Goal: Task Accomplishment & Management: Manage account settings

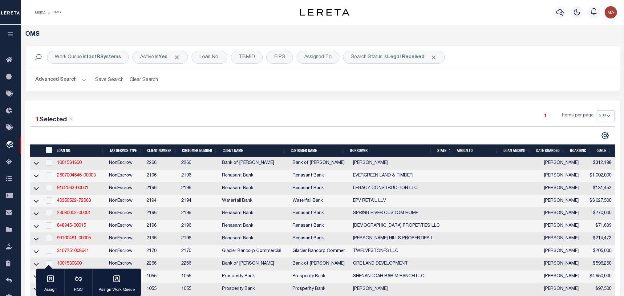
select select "200"
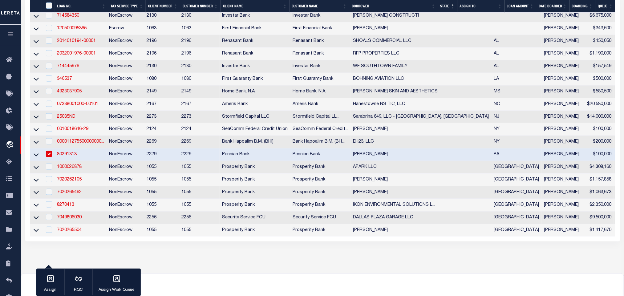
click at [84, 161] on td "80291313" at bounding box center [81, 154] width 52 height 13
checkbox input "false"
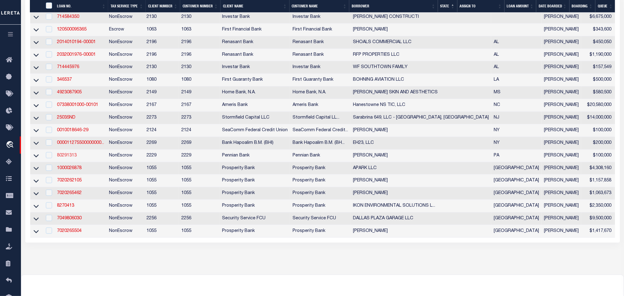
click at [70, 158] on link "80291313" at bounding box center [67, 155] width 20 height 4
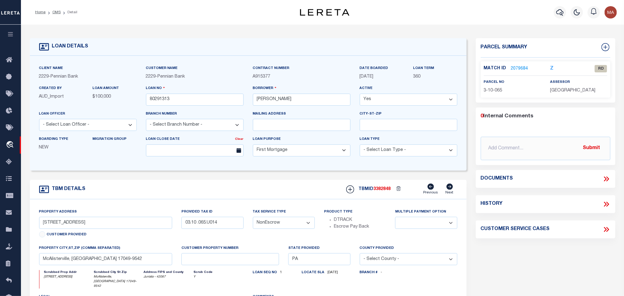
select select
click at [516, 66] on link "2079684" at bounding box center [519, 69] width 17 height 6
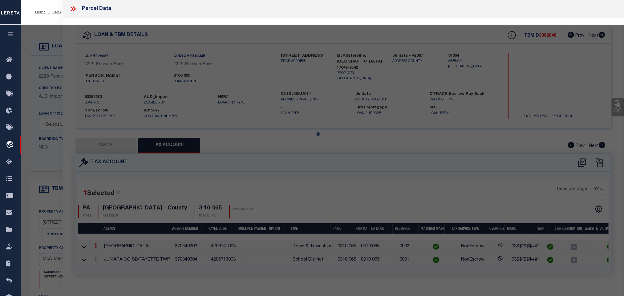
select select "AS"
select select
checkbox input "false"
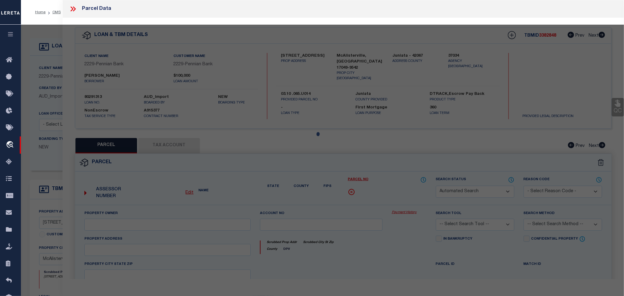
select select "RD"
type input "CENTRE BUILD LLC"
select select "AGW"
select select "ADD"
type input "240 CHESWYCK DR, 115 CHESWYCK DR, 62 CHESWYCK DR, 72 CHESWYCK DR, 106 CHESWYCK …"
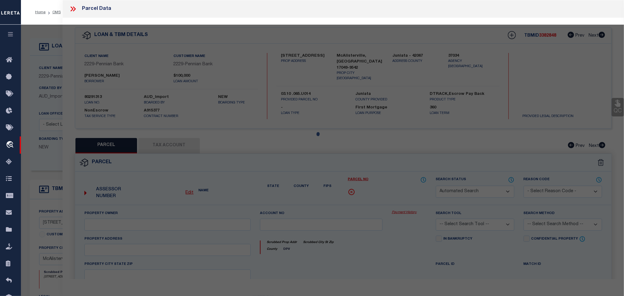
type input "McAlisterville, PA 17049"
type textarea "Document uploaded that satisfies a legal requirement, changing from ND to RD"
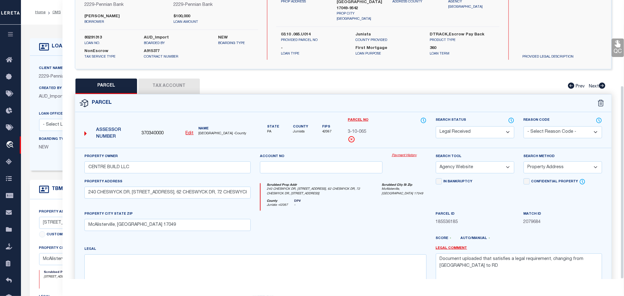
scroll to position [123, 0]
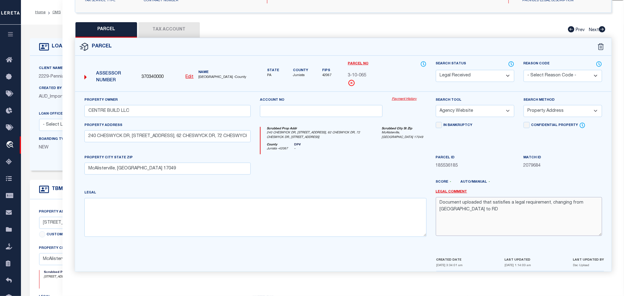
click at [471, 206] on textarea "Document uploaded that satisfies a legal requirement, changing from ND to RD" at bounding box center [519, 216] width 166 height 39
click at [494, 105] on select "-- Select Search Tool -- 3rd Party Website Agency File Agency Website ATLS CNV-…" at bounding box center [475, 111] width 79 height 12
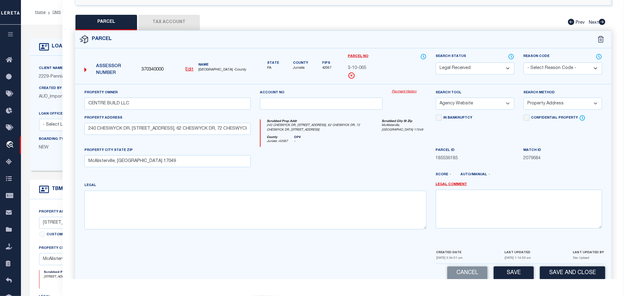
drag, startPoint x: 494, startPoint y: 99, endPoint x: 504, endPoint y: 130, distance: 32.7
click at [494, 99] on select "-- Select Search Tool -- 3rd Party Website Agency File Agency Website ATLS CNV-…" at bounding box center [475, 104] width 79 height 12
click at [522, 277] on button "Save" at bounding box center [514, 272] width 40 height 13
click at [147, 14] on div "QC QC QC" at bounding box center [343, 92] width 561 height 395
click at [154, 22] on button "Tax Account" at bounding box center [169, 22] width 62 height 15
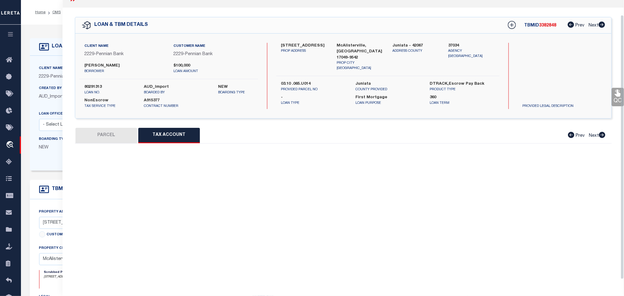
scroll to position [16, 0]
select select "100"
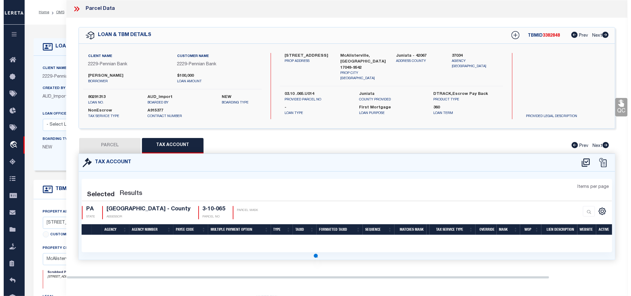
scroll to position [0, 0]
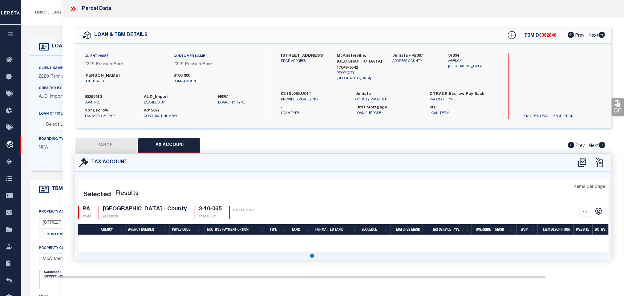
select select "100"
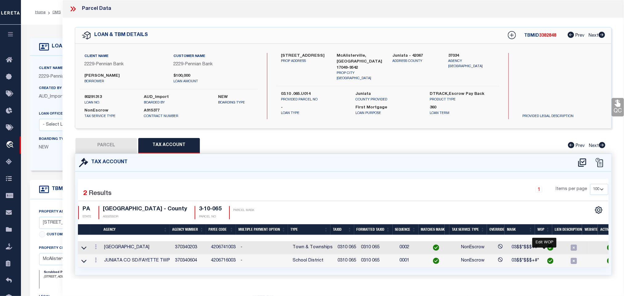
click at [547, 248] on img "" at bounding box center [550, 248] width 6 height 6
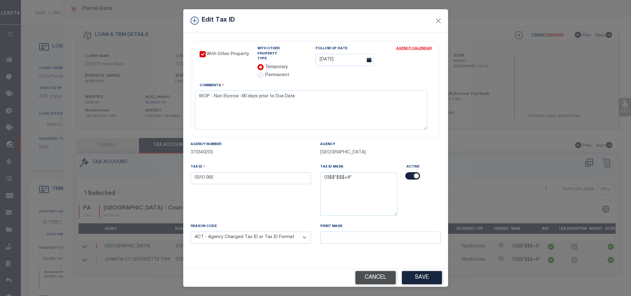
click at [359, 276] on button "Cancel" at bounding box center [375, 277] width 40 height 13
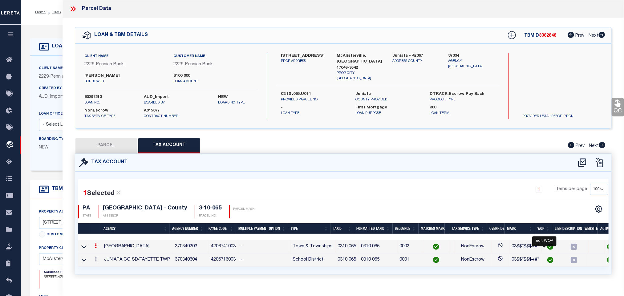
click at [547, 246] on img "" at bounding box center [550, 247] width 6 height 6
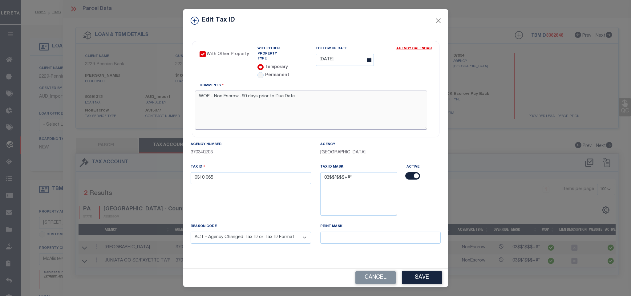
click at [252, 99] on textarea "WOP - Non Escrow -90 days prior to Due Date" at bounding box center [311, 110] width 232 height 39
type textarea "MN - 10.10.2025 - Marked as Parent parcel due to Cheswyck condominium has not y…"
click at [245, 173] on input "0310 065" at bounding box center [251, 178] width 120 height 12
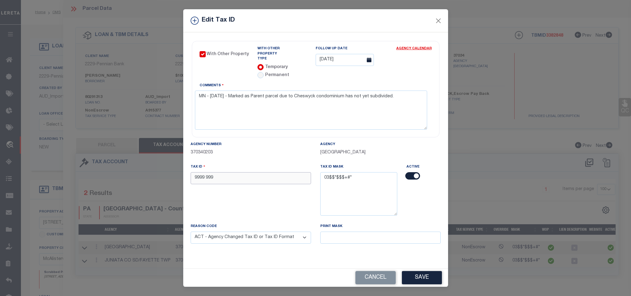
type input "9999 999"
click at [267, 239] on select "- Select Reason - 099 - Other (Provide additional detail) ACT - Agency Changed …" at bounding box center [251, 238] width 120 height 12
select select "099"
click at [191, 232] on select "- Select Reason - 099 - Other (Provide additional detail) ACT - Agency Changed …" at bounding box center [251, 238] width 120 height 12
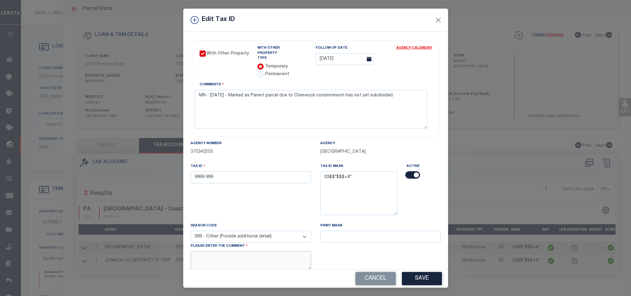
click at [226, 260] on textarea at bounding box center [251, 260] width 120 height 19
type textarea "Parent parcel"
click at [420, 281] on button "Save" at bounding box center [422, 278] width 40 height 13
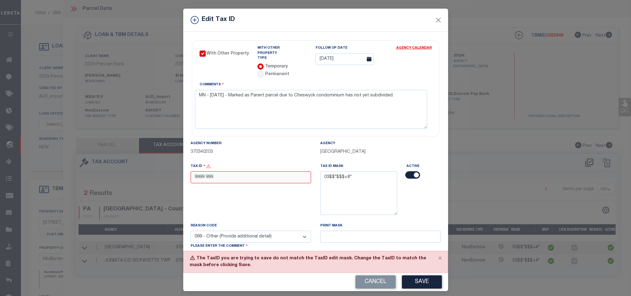
click at [225, 176] on input "9999 999" at bounding box center [251, 177] width 120 height 12
click at [238, 173] on input "9999 999" at bounding box center [251, 177] width 120 height 12
type input "0310 065"
type textarea "MN - 10.10.2025 - Marked as Parent parcel due to Cheswyck condominium has not y…"
click at [245, 176] on input "0310 065" at bounding box center [251, 177] width 120 height 12
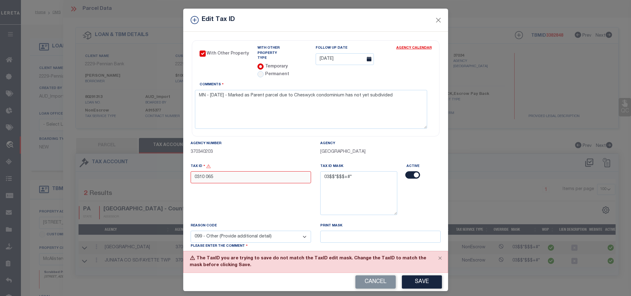
click at [245, 176] on input "0310 065" at bounding box center [251, 177] width 120 height 12
drag, startPoint x: 225, startPoint y: 165, endPoint x: 225, endPoint y: 170, distance: 4.6
click at [225, 165] on div "Tax ID 0310 065" at bounding box center [251, 173] width 120 height 20
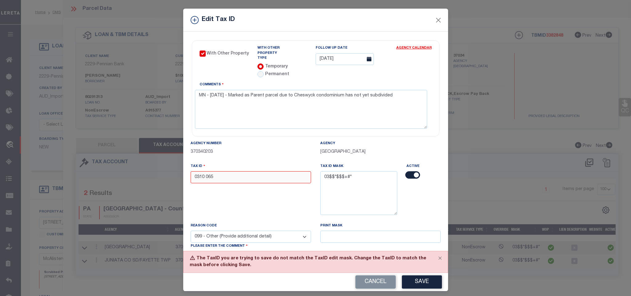
click at [225, 171] on input "0310 065" at bounding box center [251, 177] width 120 height 12
click at [419, 276] on button "Save" at bounding box center [422, 281] width 40 height 13
click at [205, 174] on input "0999 999" at bounding box center [251, 177] width 120 height 12
type input "0999 099"
click at [427, 280] on button "Save" at bounding box center [422, 281] width 40 height 13
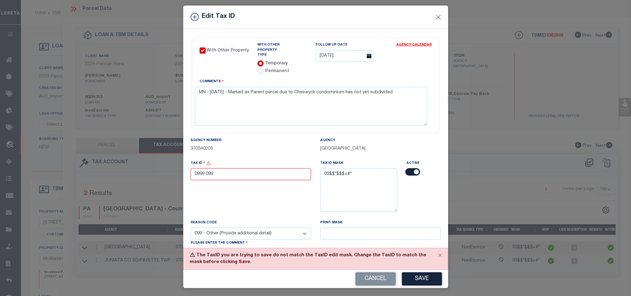
scroll to position [4, 0]
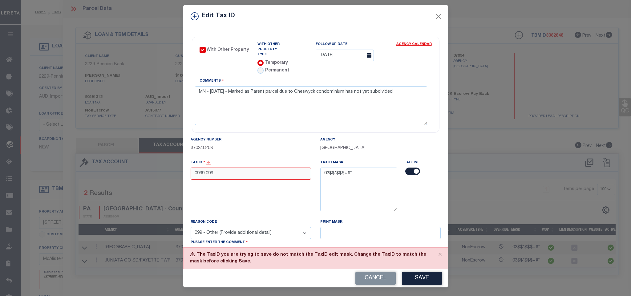
click at [294, 171] on input "0999 099" at bounding box center [251, 174] width 120 height 12
click at [370, 276] on button "Cancel" at bounding box center [375, 278] width 40 height 13
type textarea "WOP - Non Escrow -90 days prior to Due Date"
type input "0310 065"
select select "ACT"
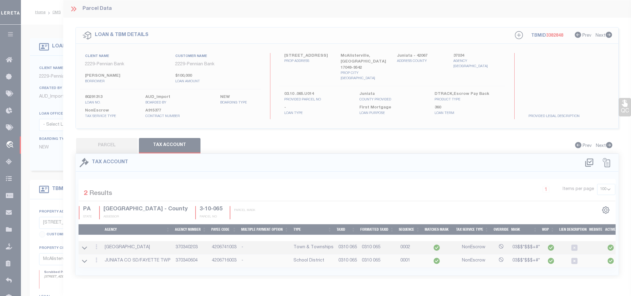
scroll to position [0, 0]
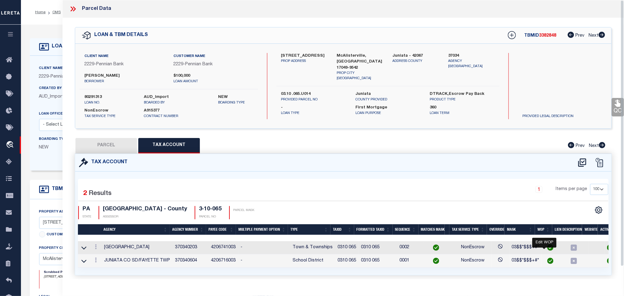
click at [547, 249] on img "" at bounding box center [550, 248] width 6 height 6
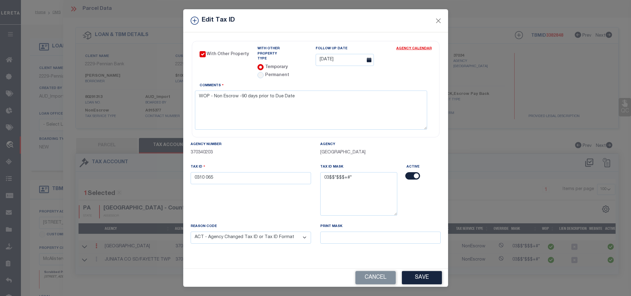
scroll to position [0, 0]
click at [378, 277] on button "Cancel" at bounding box center [375, 277] width 40 height 13
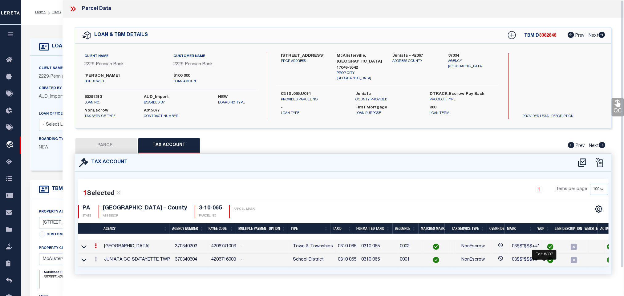
click at [547, 262] on img "" at bounding box center [550, 260] width 6 height 6
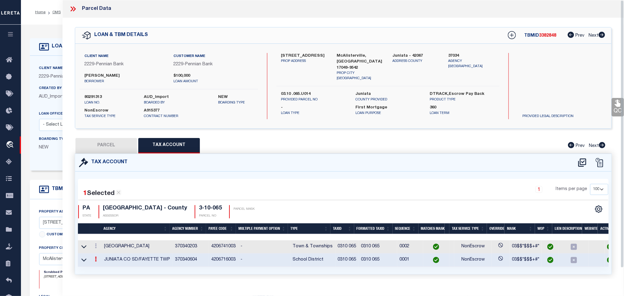
type textarea "WOP"
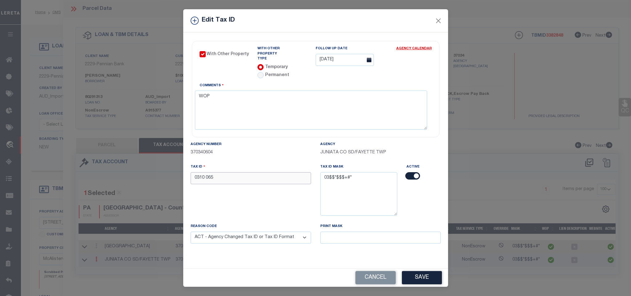
click at [239, 176] on input "0310 065" at bounding box center [251, 178] width 120 height 12
click at [417, 280] on button "Save" at bounding box center [422, 277] width 40 height 13
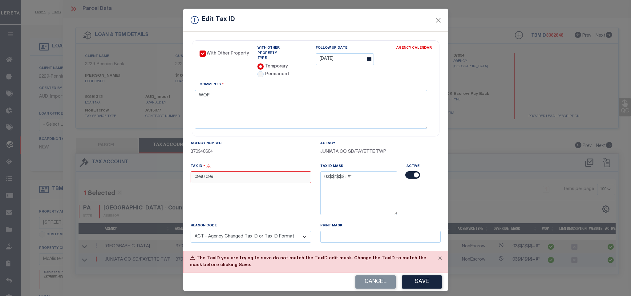
click at [204, 179] on input "0990 099" at bounding box center [251, 177] width 120 height 12
click at [415, 278] on button "Save" at bounding box center [422, 281] width 40 height 13
click at [267, 231] on select "- Select Reason - 099 - Other (Provide additional detail) ACT - Agency Changed …" at bounding box center [251, 237] width 120 height 12
click at [265, 140] on div "Agency Number 370340604" at bounding box center [251, 147] width 120 height 15
click at [200, 177] on input "0990 999" at bounding box center [251, 177] width 120 height 12
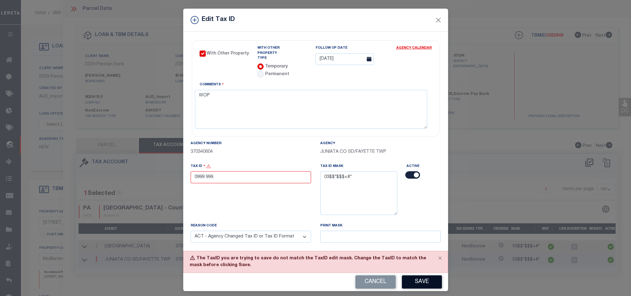
click at [411, 279] on button "Save" at bounding box center [422, 281] width 40 height 13
click at [369, 281] on button "Cancel" at bounding box center [375, 281] width 40 height 13
type input "0310 065"
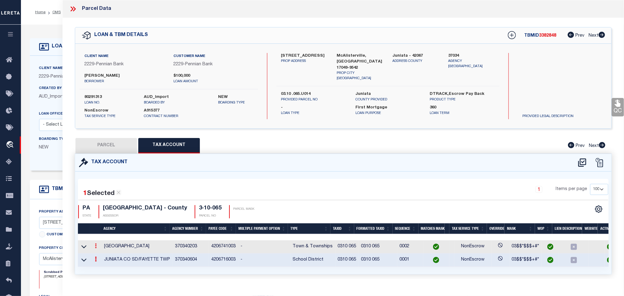
click at [97, 249] on link at bounding box center [95, 246] width 7 height 5
click at [103, 255] on icon "" at bounding box center [102, 255] width 5 height 5
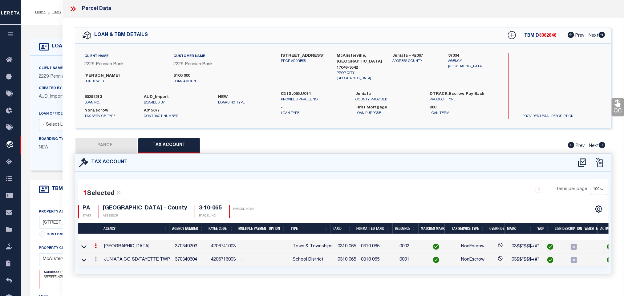
type textarea "WOP - Non Escrow -90 days prior to Due Date"
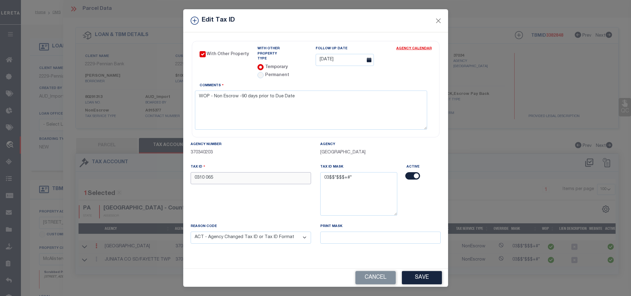
click at [197, 174] on input "0310 065" at bounding box center [251, 178] width 120 height 12
click at [203, 174] on input "0310 065" at bounding box center [251, 178] width 120 height 12
click at [420, 281] on button "Save" at bounding box center [422, 277] width 40 height 13
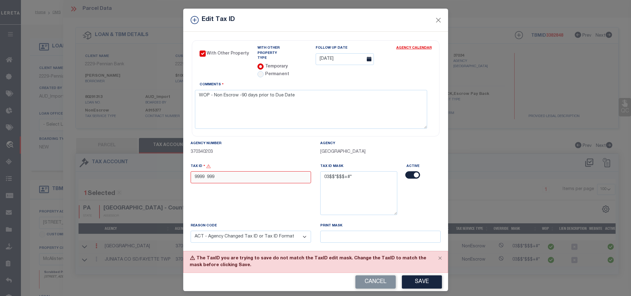
click at [203, 175] on input "9999 999" at bounding box center [251, 177] width 120 height 12
click at [242, 174] on input "9999 999" at bounding box center [251, 177] width 120 height 12
click at [194, 177] on input "9999 999" at bounding box center [251, 177] width 120 height 12
type input "0399 999"
click at [258, 239] on select "- Select Reason - 099 - Other (Provide additional detail) ACT - Agency Changed …" at bounding box center [251, 237] width 120 height 12
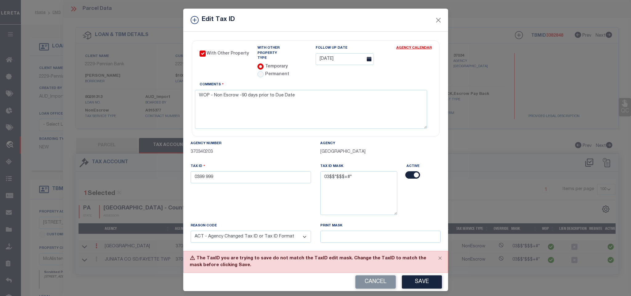
select select "099"
click at [191, 231] on select "- Select Reason - 099 - Other (Provide additional detail) ACT - Agency Changed …" at bounding box center [251, 237] width 120 height 12
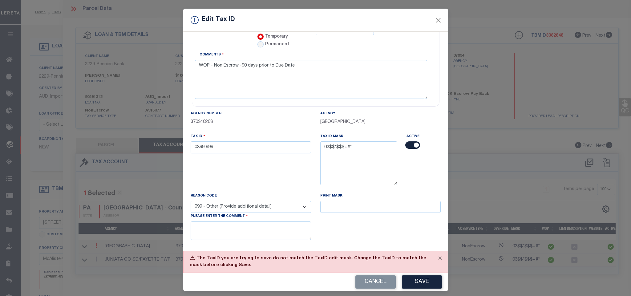
scroll to position [43, 0]
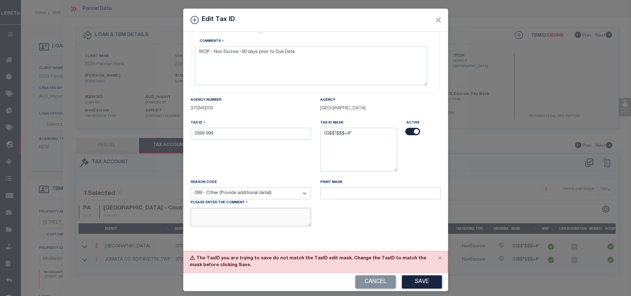
click at [247, 213] on textarea at bounding box center [251, 217] width 120 height 19
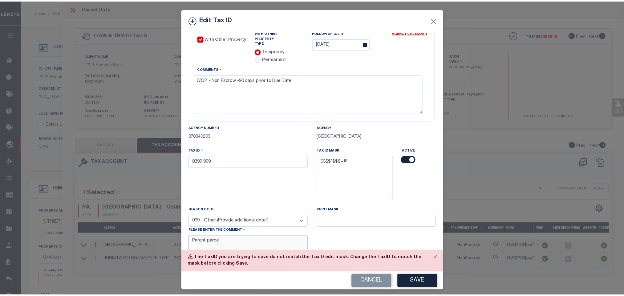
scroll to position [0, 0]
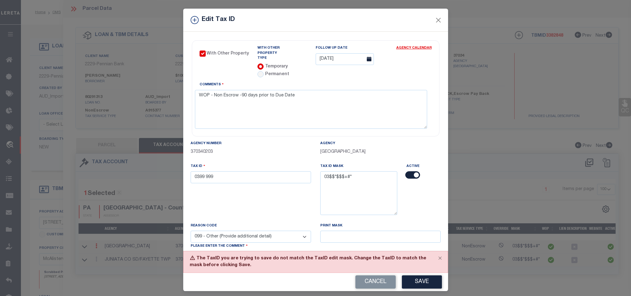
type textarea "Parent parcel"
click at [205, 95] on textarea "WOP - Non Escrow -90 days prior to Due Date" at bounding box center [311, 109] width 232 height 39
click at [330, 105] on textarea "10.10.2025 - MN - Marked as parent parcel due to" at bounding box center [311, 109] width 232 height 39
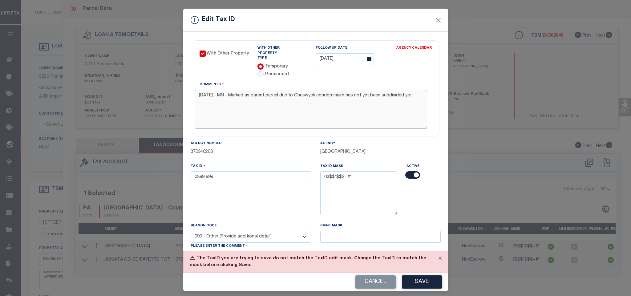
click at [301, 99] on textarea "10.10.2025 - MN - Marked as parent parcel due to Cheswyck condominium has not y…" at bounding box center [311, 109] width 232 height 39
type textarea "10.10.2025 - MN - Marked as parent parcel due to Cheswyck condominium has not y…"
click at [407, 277] on button "Save" at bounding box center [422, 281] width 40 height 13
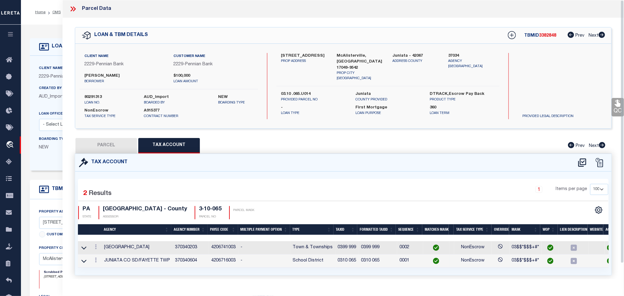
select select
type textarea "TAX ID Update last comment: Parent parcel"
click at [547, 264] on img at bounding box center [550, 261] width 6 height 6
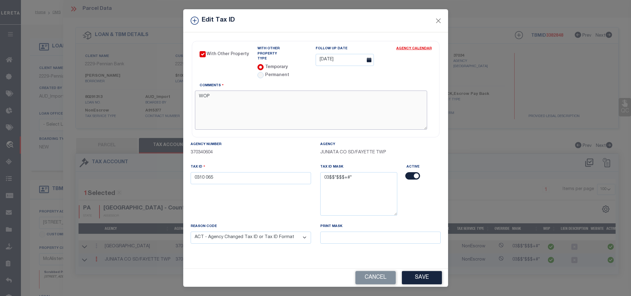
click at [223, 98] on textarea "WOP" at bounding box center [311, 110] width 232 height 39
paste textarea "10.10.2025 - MN - Marked as parent parcel due to Cheswyck condominium has not y…"
type textarea "10.10.2025 - MN - Marked as parent parcel due to Cheswyck condominium has not y…"
click at [203, 177] on input "0310 065" at bounding box center [251, 178] width 120 height 12
click at [228, 172] on input "0399 065" at bounding box center [251, 178] width 120 height 12
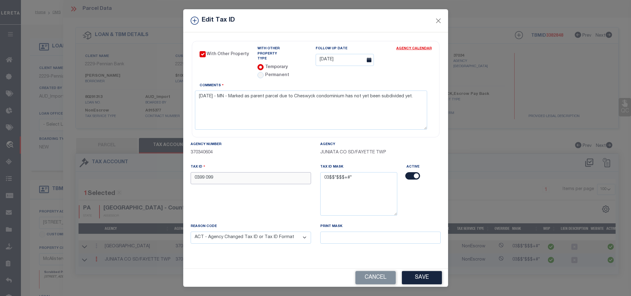
type input "0399 099"
click at [244, 237] on select "- Select Reason - 099 - Other (Provide additional detail) ACT - Agency Changed …" at bounding box center [251, 238] width 120 height 12
click at [191, 232] on select "- Select Reason - 099 - Other (Provide additional detail) ACT - Agency Changed …" at bounding box center [251, 238] width 120 height 12
click at [240, 234] on select "- Select Reason - 099 - Other (Provide additional detail) ACT - Agency Changed …" at bounding box center [251, 238] width 120 height 12
select select "099"
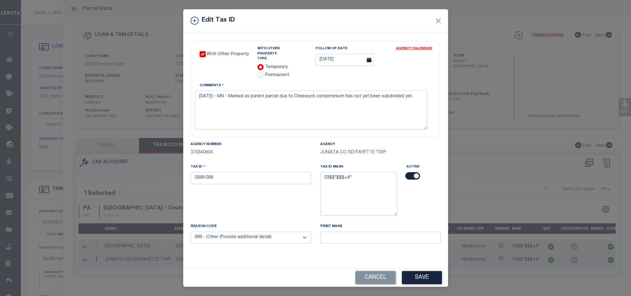
click at [191, 232] on select "- Select Reason - 099 - Other (Provide additional detail) ACT - Agency Changed …" at bounding box center [251, 238] width 120 height 12
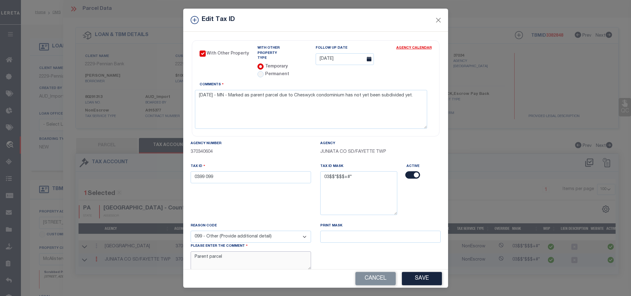
click at [239, 259] on textarea "Parent parcel" at bounding box center [251, 260] width 120 height 19
click at [225, 260] on textarea "Parent parcelPArent parcel" at bounding box center [251, 260] width 120 height 19
type textarea "Parent parcel"
click at [402, 277] on button "Save" at bounding box center [422, 278] width 40 height 13
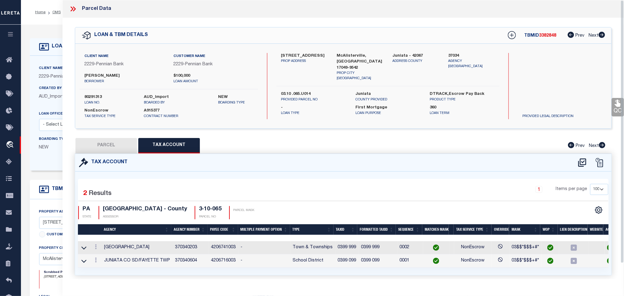
select select
click at [112, 147] on button "PARCEL" at bounding box center [106, 145] width 62 height 15
select select "AS"
select select
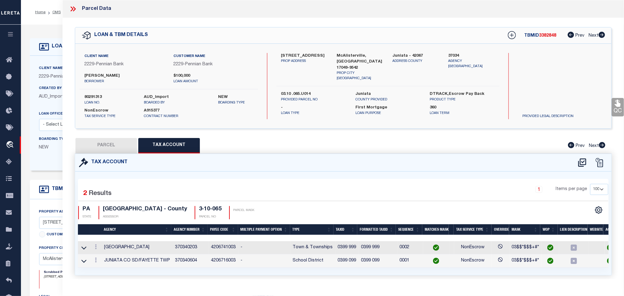
select select
checkbox input "false"
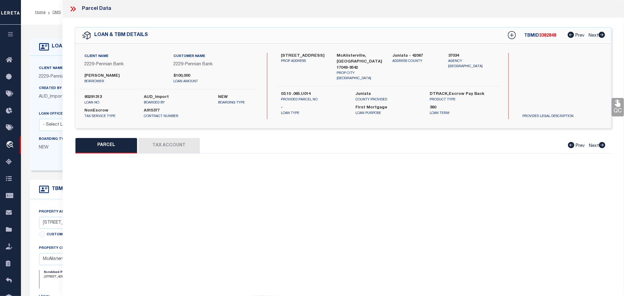
select select "RD"
type input "CENTRE BUILD LLC"
select select "AGW"
select select "ADD"
type input "240 CHESWYCK DR, 115 CHESWYCK DR, 62 CHESWYCK DR, 72 CHESWYCK DR, 106 CHESWYCK …"
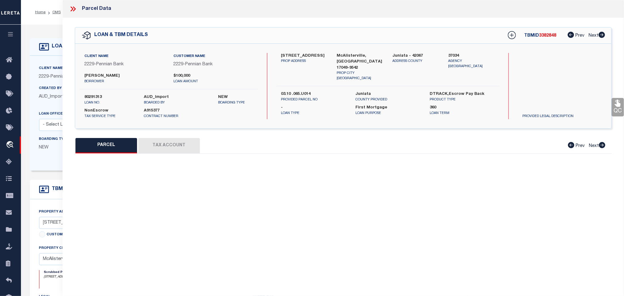
type input "McAlisterville, PA 17049"
type textarea "Parent parcel"
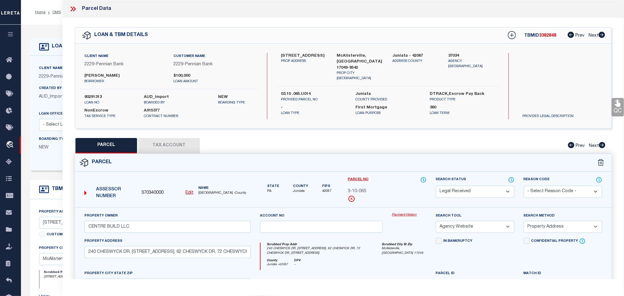
click at [478, 192] on select "Automated Search Bad Parcel Complete Duplicate Parcel High Dollar Reporting In …" at bounding box center [475, 192] width 79 height 12
select select "PC"
click at [436, 186] on select "Automated Search Bad Parcel Complete Duplicate Parcel High Dollar Reporting In …" at bounding box center [475, 192] width 79 height 12
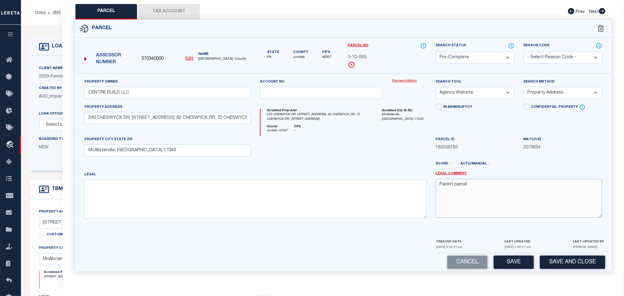
click at [490, 199] on textarea "Parent parcel" at bounding box center [519, 198] width 166 height 39
click at [557, 260] on button "Save and Close" at bounding box center [572, 262] width 65 height 13
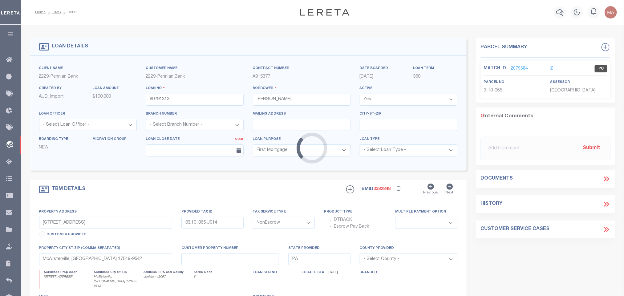
select select
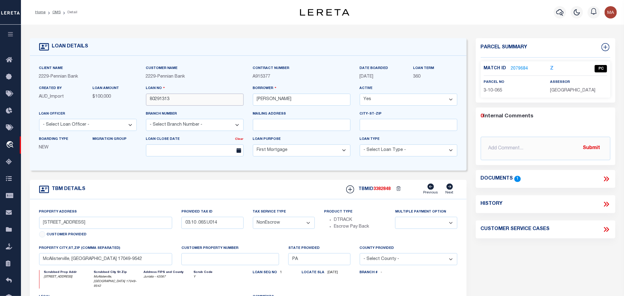
click at [164, 99] on input "80291313" at bounding box center [195, 100] width 98 height 12
click at [377, 191] on span "3382848" at bounding box center [382, 189] width 17 height 4
copy span "3382848"
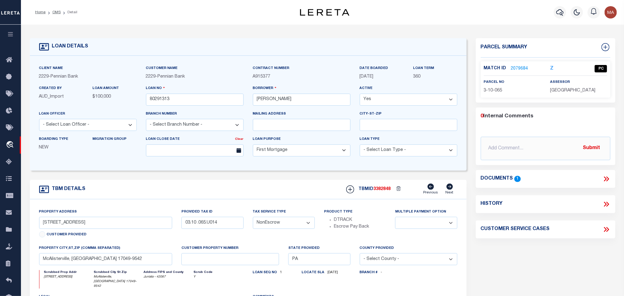
click at [571, 89] on span "JUNIATA COUNTY" at bounding box center [572, 90] width 45 height 4
copy div "JUNIATA COUNTY"
click at [497, 91] on span "3-10-065" at bounding box center [493, 90] width 18 height 4
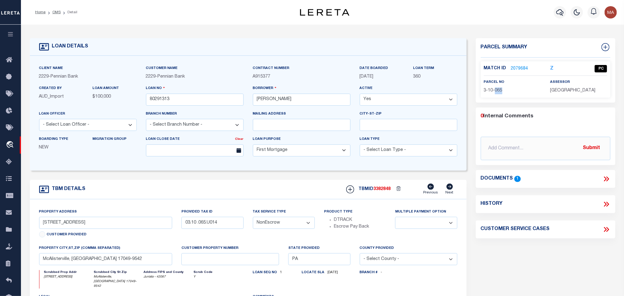
click at [497, 91] on span "3-10-065" at bounding box center [493, 90] width 18 height 4
copy div "3-10-065"
click at [62, 10] on li "Detail" at bounding box center [69, 13] width 17 height 6
click at [59, 10] on link "OMS" at bounding box center [56, 12] width 8 height 4
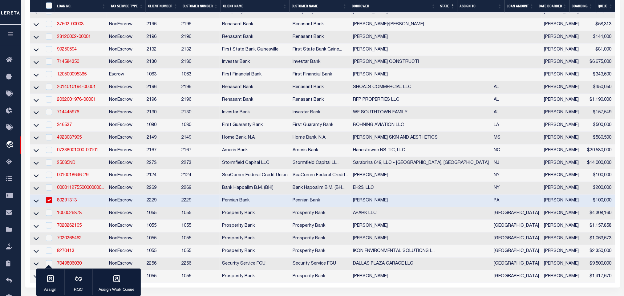
scroll to position [323, 0]
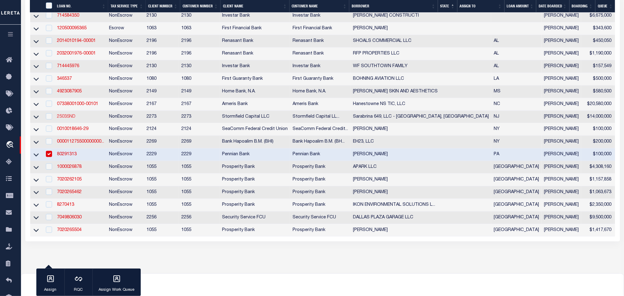
click at [69, 119] on link "25035ND" at bounding box center [66, 117] width 18 height 4
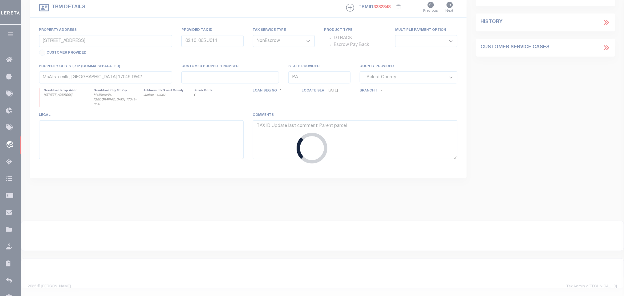
scroll to position [113, 0]
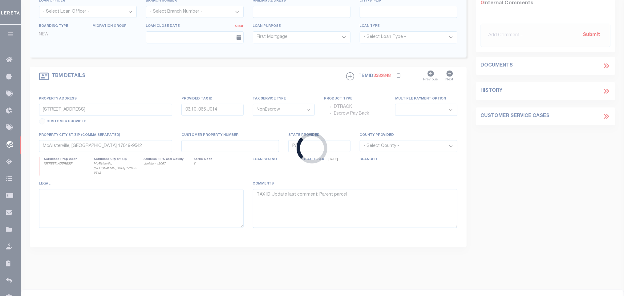
type input "25035ND"
type input "Sarabrina 649, LLC - Union City, NJ"
select select
type input "8 S WOODLAND ST"
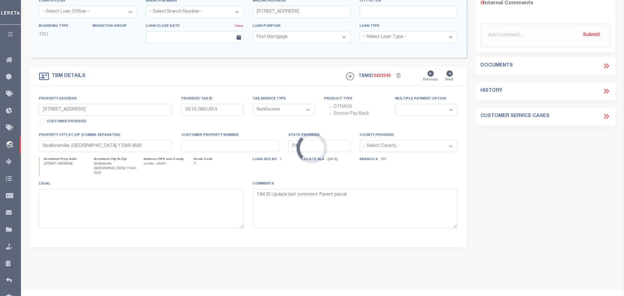
type input "649 38th St #201"
type input "0910_260_30.01"
select select
type input "Union City NJ 07087"
type input "1st sent 9/26/25"
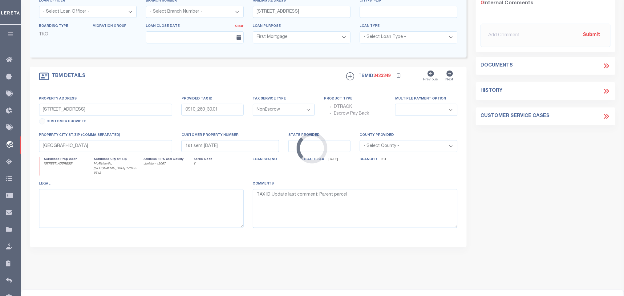
select select
select select "84863"
select select "27559"
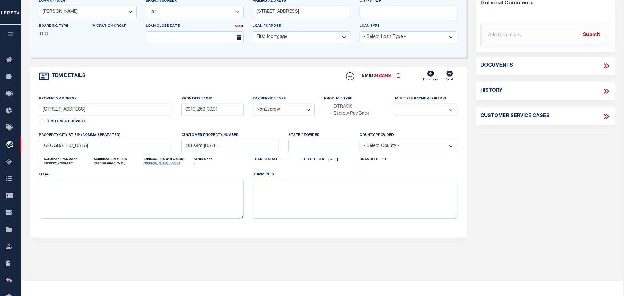
scroll to position [0, 0]
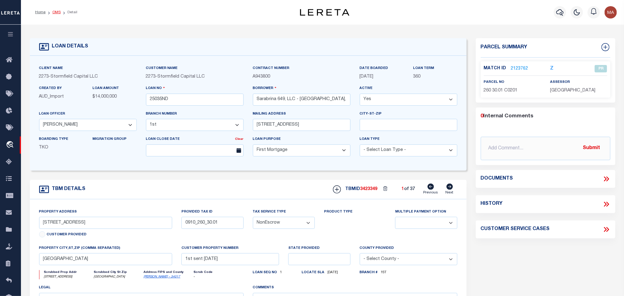
click at [55, 10] on link "OMS" at bounding box center [56, 12] width 8 height 4
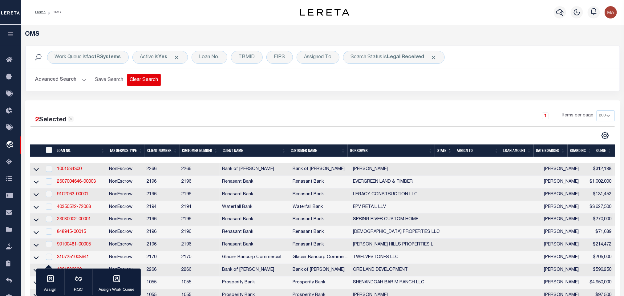
click at [149, 80] on button "Clear Search" at bounding box center [144, 80] width 34 height 12
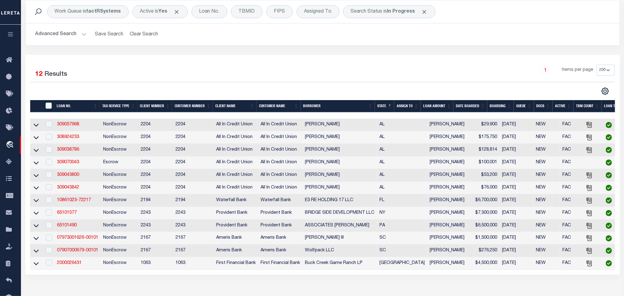
scroll to position [46, 0]
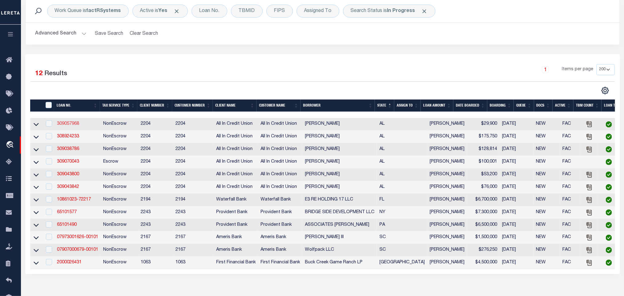
click at [69, 126] on link "309057968" at bounding box center [68, 124] width 22 height 4
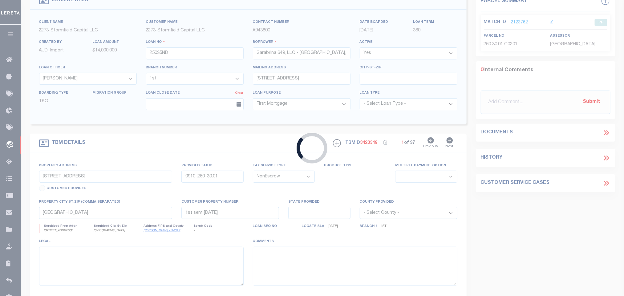
type input "309057968"
type input "Shelby Hayes"
select select
type input "09/25/2025"
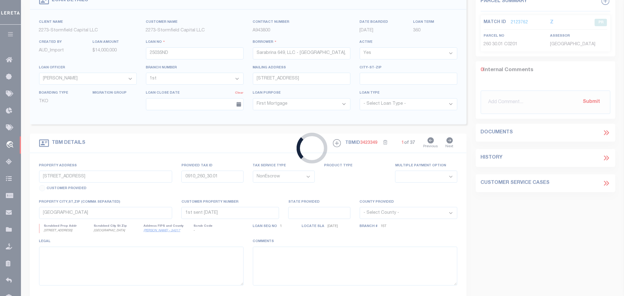
select select "400"
select select "10"
select select "44319"
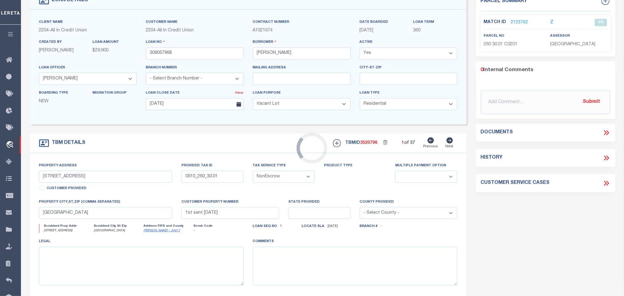
type input "2 JUDGE LOGUE RD"
type input "38-07-08-28-0-000-015.002"
select select
type input "NEWTON AL 36352"
type input "AL"
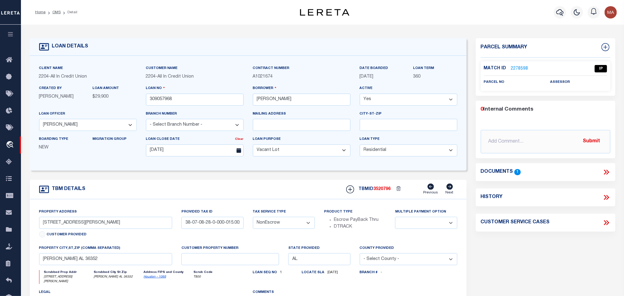
click at [157, 278] on link "Houston - 1069" at bounding box center [155, 276] width 22 height 3
click at [607, 172] on icon at bounding box center [606, 172] width 8 height 8
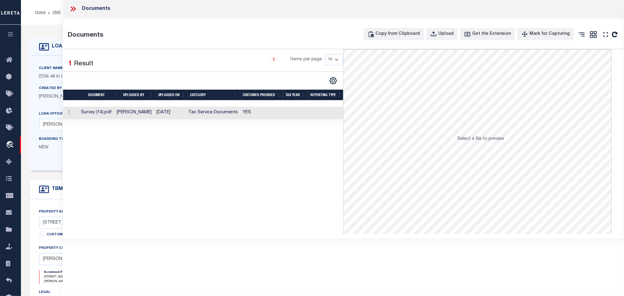
click at [221, 116] on td "Tax Service Documents" at bounding box center [213, 113] width 55 height 13
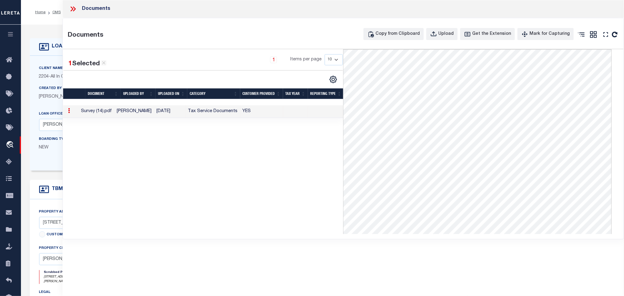
click at [75, 7] on icon at bounding box center [73, 9] width 8 height 8
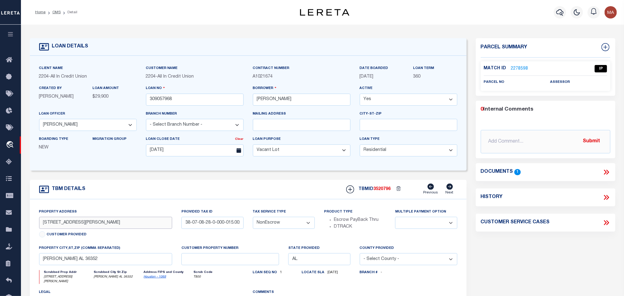
drag, startPoint x: 41, startPoint y: 224, endPoint x: 78, endPoint y: 230, distance: 37.5
click at [78, 229] on input "2 JUDGE LOGUE RD" at bounding box center [105, 223] width 133 height 12
click at [211, 225] on input "38-07-08-28-0-000-015.002" at bounding box center [212, 223] width 62 height 12
click at [226, 228] on input "38-07-08-28-0-000-015.002" at bounding box center [212, 223] width 62 height 12
click at [105, 227] on input "2 JUDGE LOGUE RD" at bounding box center [105, 223] width 133 height 12
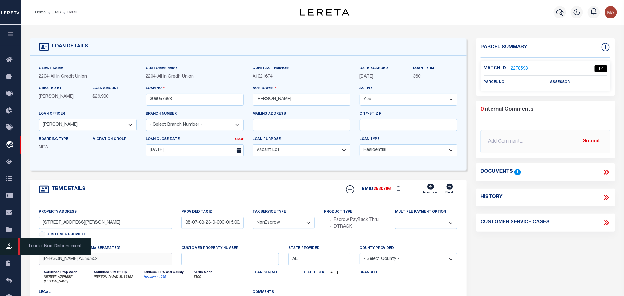
drag, startPoint x: 84, startPoint y: 261, endPoint x: 14, endPoint y: 242, distance: 72.3
click at [84, 261] on input "NEWTON AL 36352" at bounding box center [105, 259] width 133 height 12
click at [526, 71] on div "Match ID 2278598 IP" at bounding box center [546, 70] width 124 height 11
click at [524, 67] on link "2278598" at bounding box center [519, 69] width 17 height 6
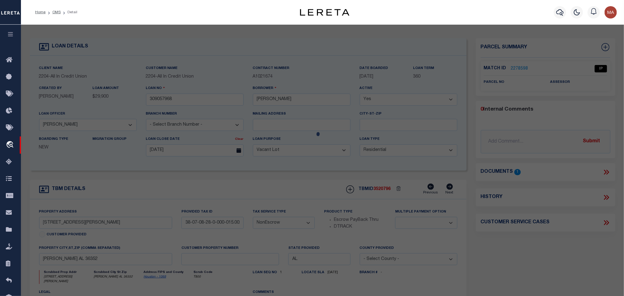
scroll to position [123, 0]
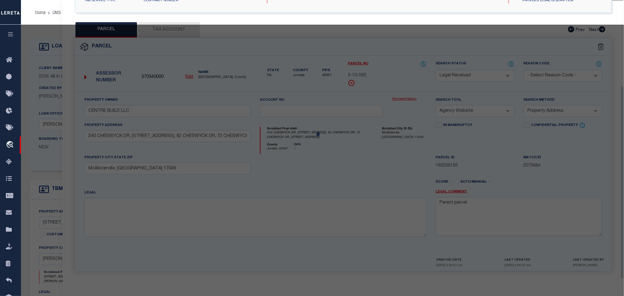
select select "AS"
select select
checkbox input "false"
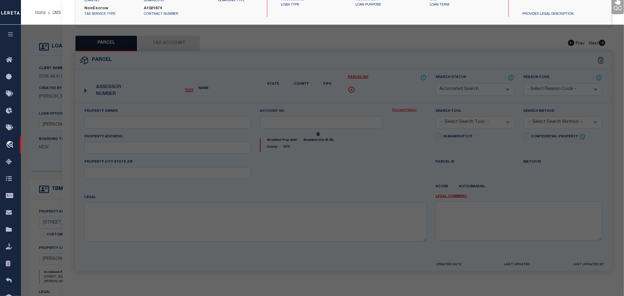
select select "IP"
checkbox input "false"
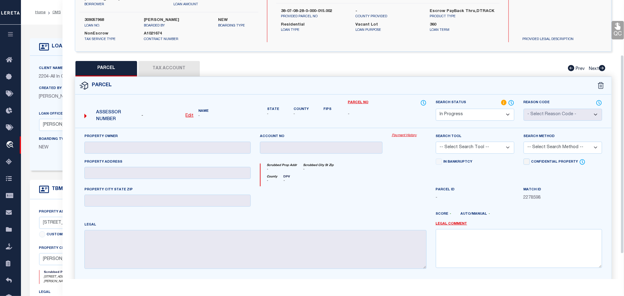
scroll to position [0, 0]
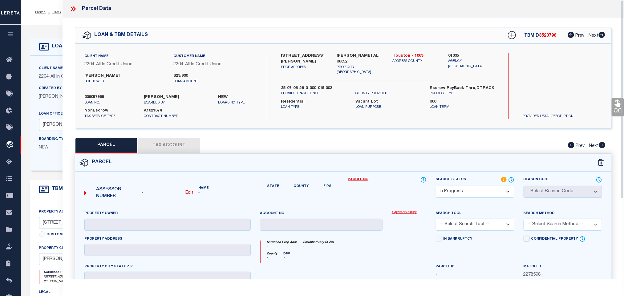
click at [189, 191] on u "Edit" at bounding box center [190, 193] width 8 height 4
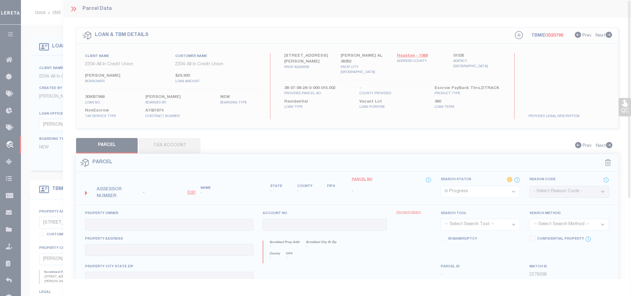
type textarea "-"
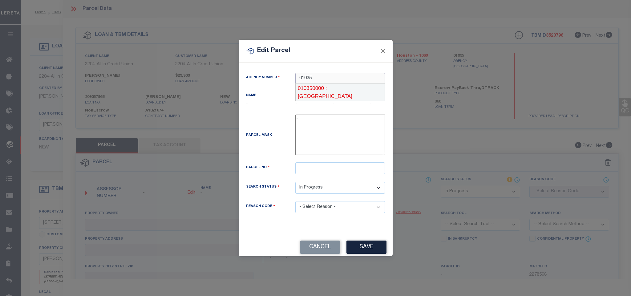
click at [330, 88] on div "010350000 : HOUSTON COUNTY" at bounding box center [340, 92] width 89 height 18
type input "010350000"
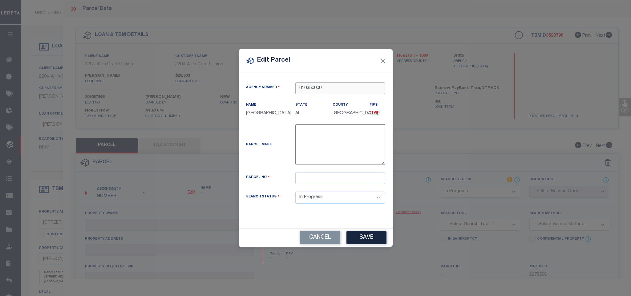
type input "010350000"
click at [363, 184] on input "text" at bounding box center [340, 178] width 90 height 12
paste input "0708280000015002"
type input "0708280000015002"
click at [365, 236] on button "Save" at bounding box center [367, 237] width 40 height 13
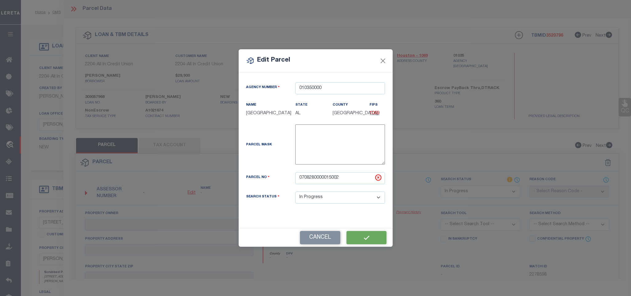
select select "IP"
checkbox input "false"
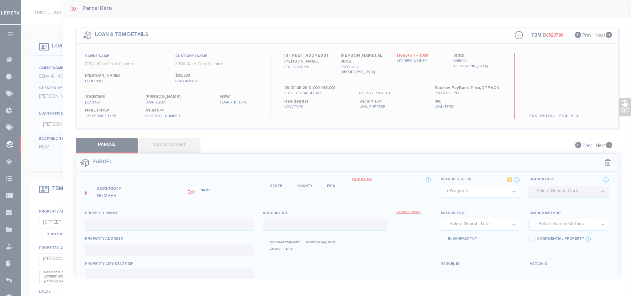
checkbox input "false"
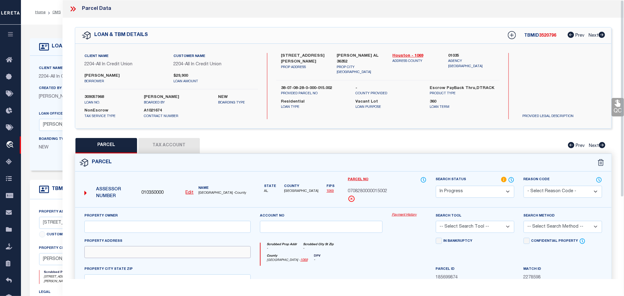
click at [138, 257] on input "text" at bounding box center [167, 252] width 166 height 12
paste input "0 JUDGE LOGUE RD"
type input "0 JUDGE LOGUE RD"
click at [342, 55] on label "NEWTON AL 36352" at bounding box center [360, 59] width 47 height 12
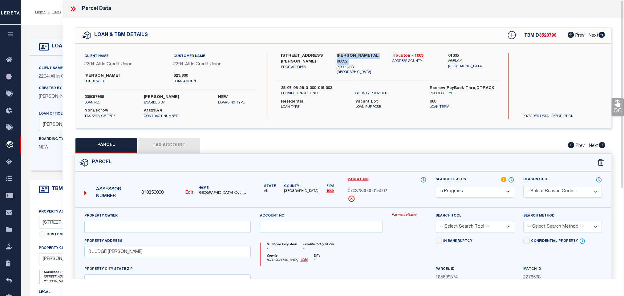
click at [342, 55] on label "NEWTON AL 36352" at bounding box center [360, 59] width 47 height 12
copy div "NEWTON AL 36352"
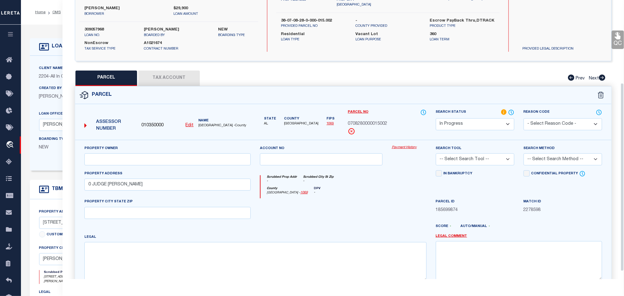
scroll to position [134, 0]
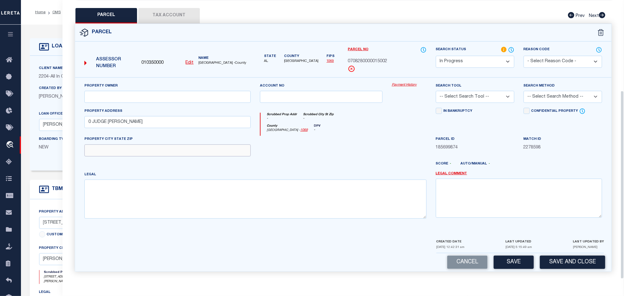
drag, startPoint x: 205, startPoint y: 144, endPoint x: 190, endPoint y: 148, distance: 14.7
click at [205, 144] on input "text" at bounding box center [167, 150] width 166 height 12
paste input "NEWTON AL 36352"
type input "NEWTON AL 36352"
drag, startPoint x: 163, startPoint y: 194, endPoint x: 31, endPoint y: 202, distance: 132.0
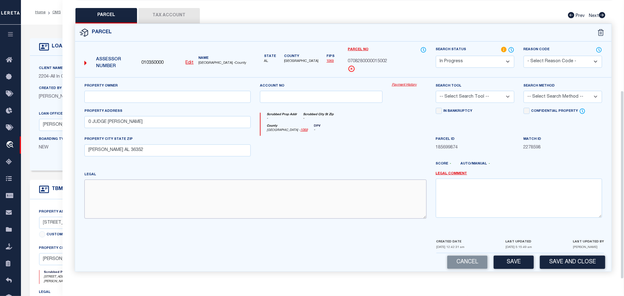
click at [163, 194] on textarea at bounding box center [255, 199] width 342 height 39
paste textarea "LOC IN E1 2 OF NW1 4 OF SE1 4 OF S28 T3N R24E BEG @ INT OF W LN OF SEC & SE R W…"
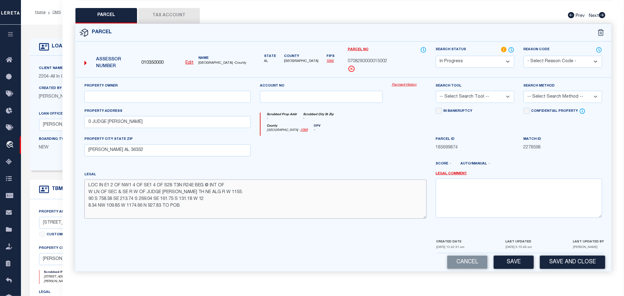
type textarea "LOC IN E1 2 OF NW1 4 OF SE1 4 OF S28 T3N R24E BEG @ INT OF W LN OF SEC & SE R W…"
click at [210, 105] on div "Property Owner" at bounding box center [168, 95] width 176 height 25
click at [211, 101] on input "text" at bounding box center [167, 97] width 166 height 12
paste input "DEAN JEANETTE SMITH (LIFE EST)"
type input "DEAN JEANETTE SMITH (LIFE EST)"
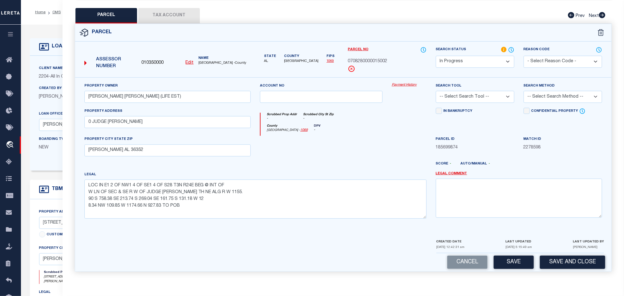
drag, startPoint x: 487, startPoint y: 95, endPoint x: 487, endPoint y: 99, distance: 4.0
click at [487, 95] on select "-- Select Search Tool -- 3rd Party Website Agency File Agency Website ATLS CNV-…" at bounding box center [475, 97] width 79 height 12
select select "AGW"
click at [436, 91] on select "-- Select Search Tool -- 3rd Party Website Agency File Agency Website ATLS CNV-…" at bounding box center [475, 97] width 79 height 12
click at [533, 101] on select "-- Select Search Method -- Property Address Legal Liability Info Provided" at bounding box center [563, 97] width 79 height 12
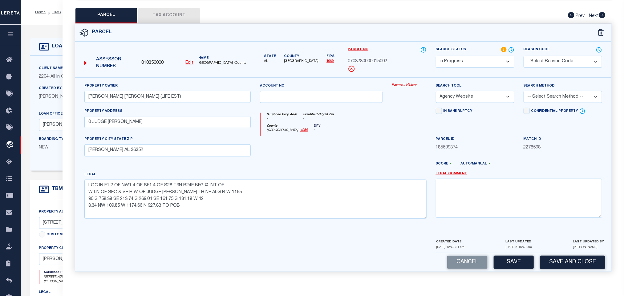
select select "LEG"
click at [524, 91] on select "-- Select Search Method -- Property Address Legal Liability Info Provided" at bounding box center [563, 97] width 79 height 12
click at [508, 265] on button "Save" at bounding box center [514, 262] width 40 height 13
click at [176, 12] on button "Tax Account" at bounding box center [169, 15] width 62 height 15
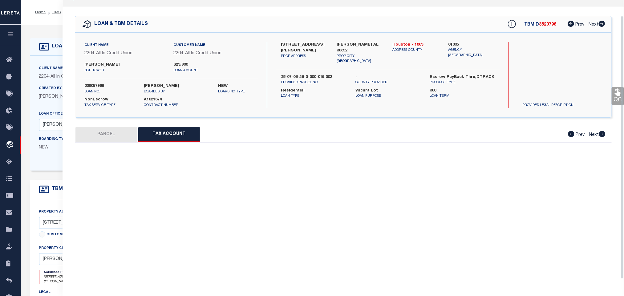
scroll to position [17, 0]
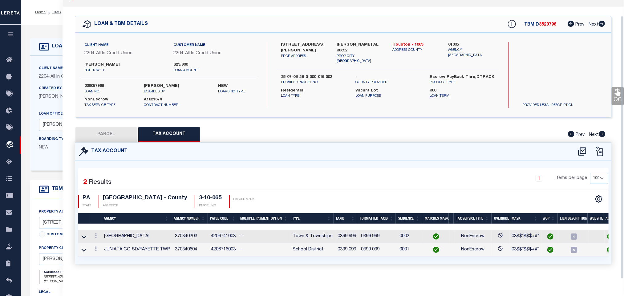
select select "100"
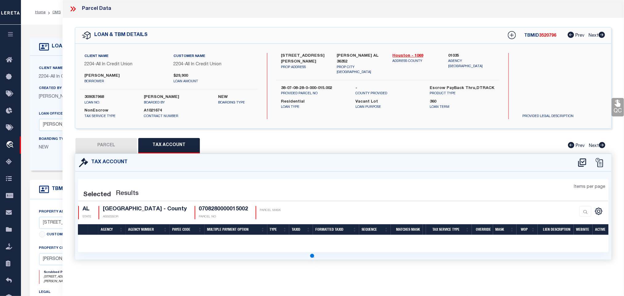
scroll to position [0, 0]
select select "100"
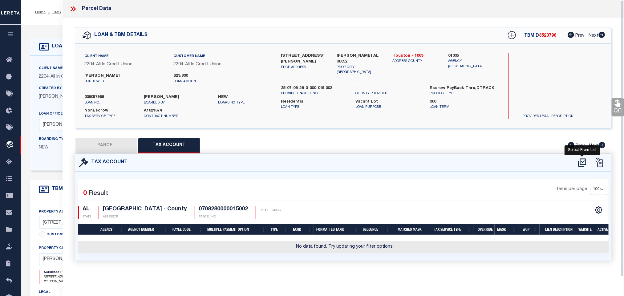
click at [580, 160] on icon at bounding box center [582, 162] width 8 height 8
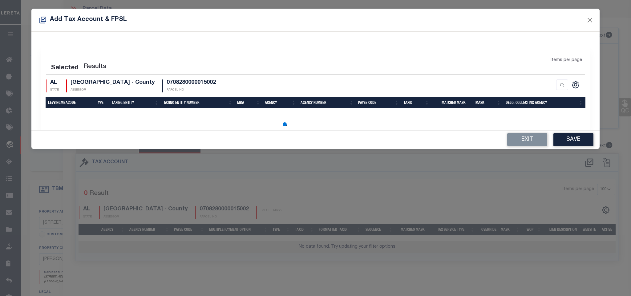
select select "100"
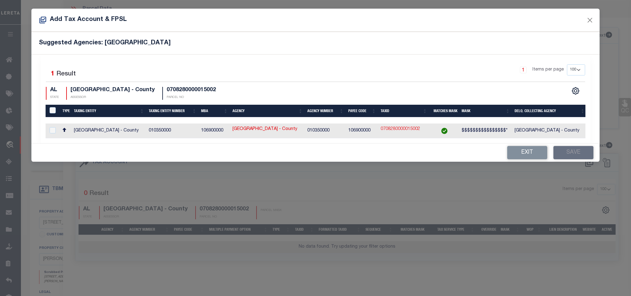
click at [413, 132] on link "0708280000015002" at bounding box center [400, 129] width 39 height 7
type input "0708280000015002"
type textarea "$$$$$$$$$$$$$$$$*"
checkbox input "true"
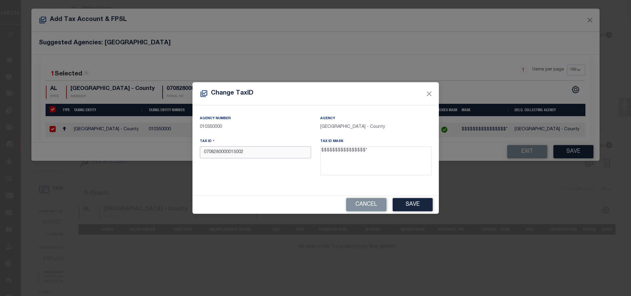
click at [217, 151] on input "0708280000015002" at bounding box center [255, 152] width 111 height 12
click at [269, 151] on input "0708280000015002" at bounding box center [255, 152] width 111 height 12
paste input "9999999999999999"
click at [418, 206] on button "Save" at bounding box center [413, 204] width 40 height 13
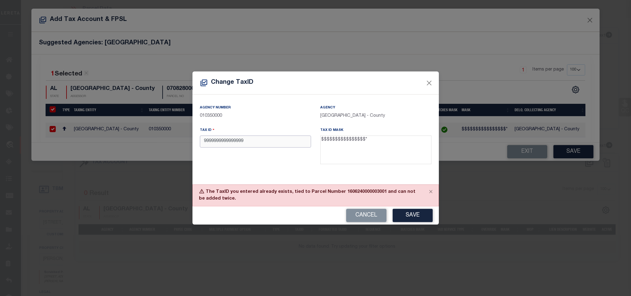
click at [266, 142] on input "9999999999999999" at bounding box center [255, 142] width 111 height 12
click at [271, 116] on p "010350000" at bounding box center [255, 116] width 111 height 7
click at [288, 143] on input "9999999999999999" at bounding box center [255, 142] width 111 height 12
type input "0999999999999999"
click at [421, 217] on button "Save" at bounding box center [413, 215] width 40 height 13
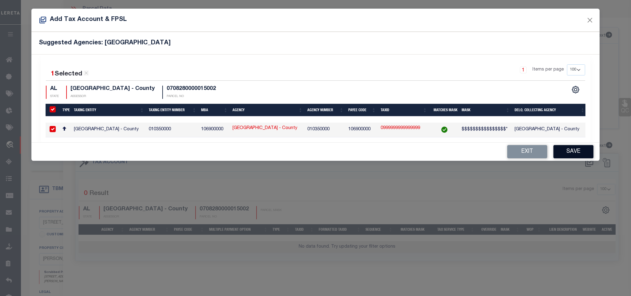
click at [574, 155] on button "Save" at bounding box center [573, 151] width 40 height 13
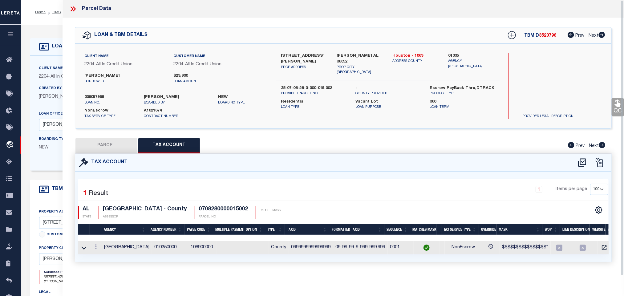
click at [105, 144] on button "PARCEL" at bounding box center [106, 145] width 62 height 15
select select "AS"
select select
checkbox input "false"
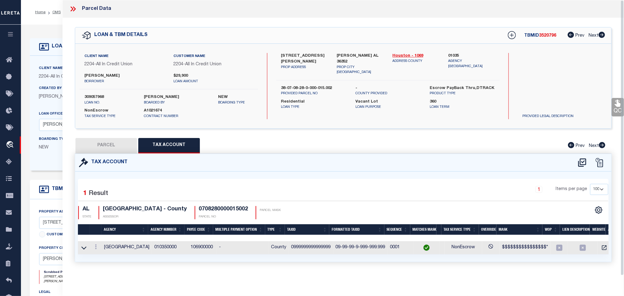
checkbox input "false"
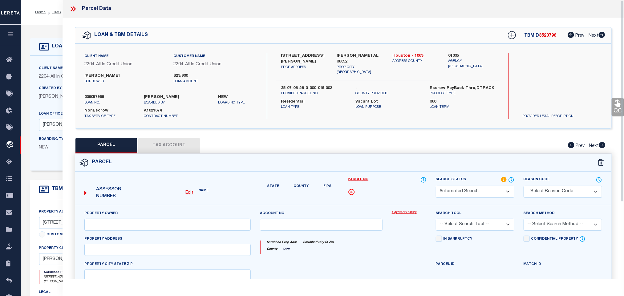
select select "IP"
type input "DEAN JEANETTE SMITH (LIFE EST)"
select select "AGW"
select select "LEG"
type input "0 JUDGE LOGUE RD"
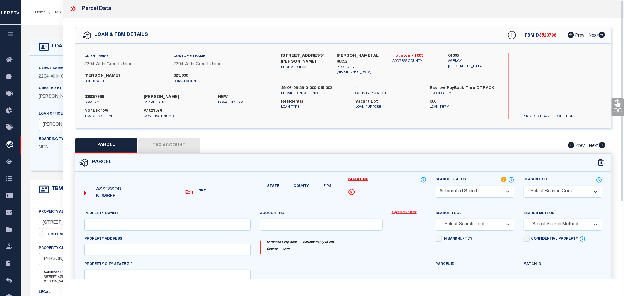
type input "NEWTON AL 36352"
type textarea "LOC IN E1 2 OF NW1 4 OF SE1 4 OF S28 T3N R24E BEG @ INT OF W LN OF SEC & SE R W…"
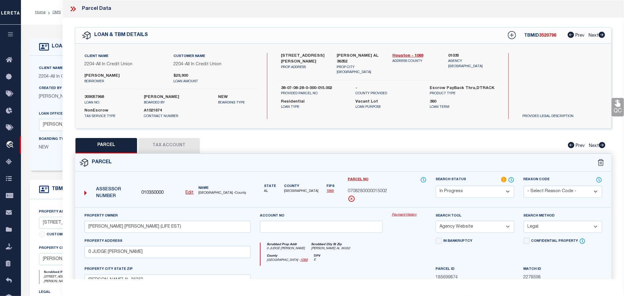
click at [480, 190] on select "Automated Search Bad Parcel Complete Duplicate Parcel High Dollar Reporting In …" at bounding box center [475, 192] width 79 height 12
drag, startPoint x: 480, startPoint y: 190, endPoint x: 488, endPoint y: 208, distance: 20.1
click at [480, 190] on select "Automated Search Bad Parcel Complete Duplicate Parcel High Dollar Reporting In …" at bounding box center [475, 192] width 79 height 12
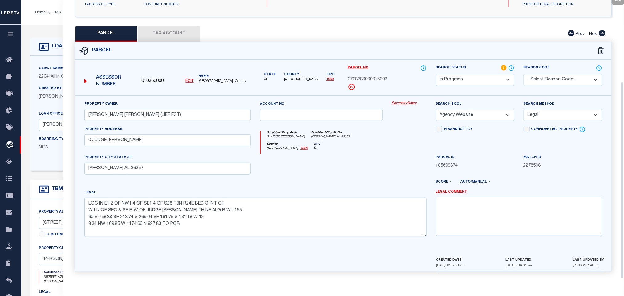
click at [192, 34] on button "Tax Account" at bounding box center [169, 33] width 62 height 15
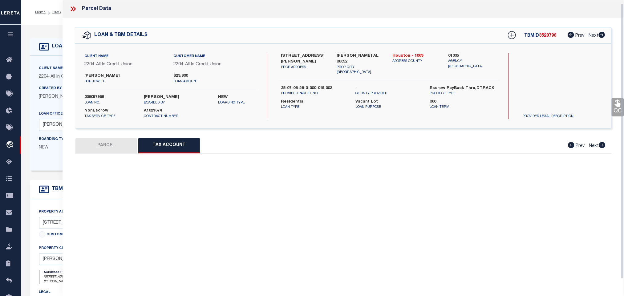
scroll to position [4, 0]
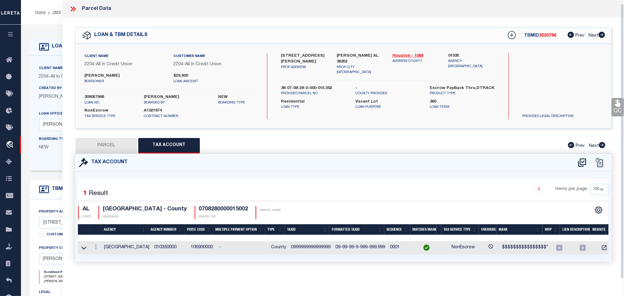
select select "100"
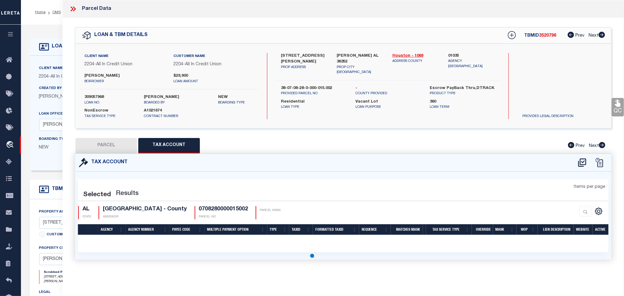
scroll to position [0, 0]
select select "100"
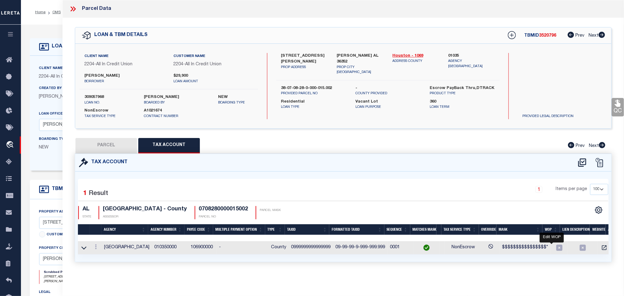
click at [555, 249] on icon "" at bounding box center [559, 248] width 8 height 8
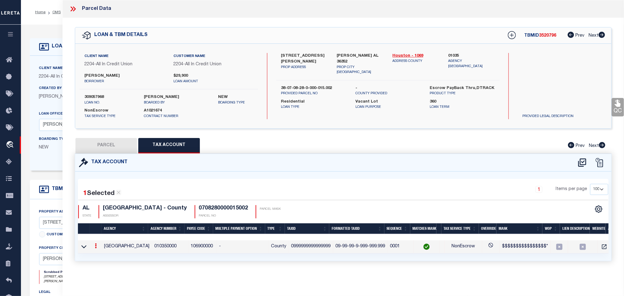
checkbox input "false"
type input "0999999999999999"
type textarea "$$$$$$$$$$$$$$$$*"
select select
type input "XX-XX-XX-X-XXX-XXX.XXXX*"
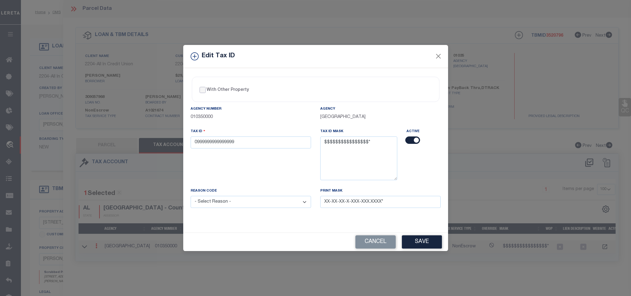
click at [201, 88] on input "With Other Property" at bounding box center [203, 90] width 6 height 6
checkbox input "true"
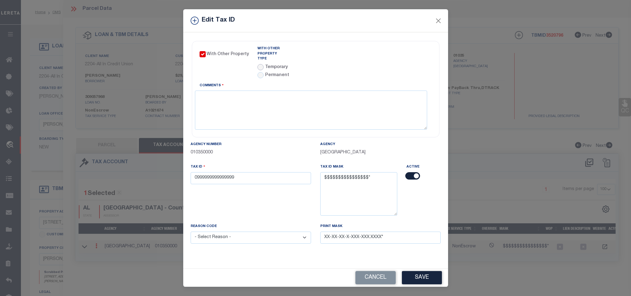
click at [258, 64] on input "radio" at bounding box center [260, 67] width 6 height 6
radio input "true"
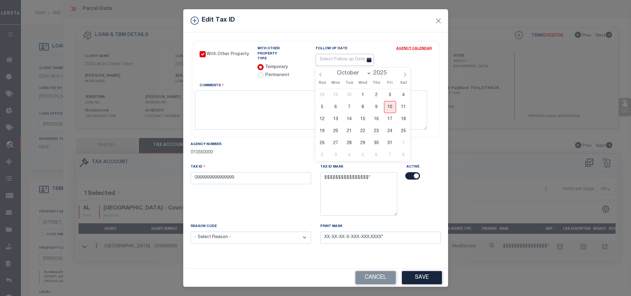
click at [351, 61] on input "text" at bounding box center [345, 60] width 58 height 12
click at [414, 47] on link "Agency Calendar" at bounding box center [413, 50] width 35 height 8
click at [298, 118] on textarea "Comments" at bounding box center [311, 110] width 232 height 39
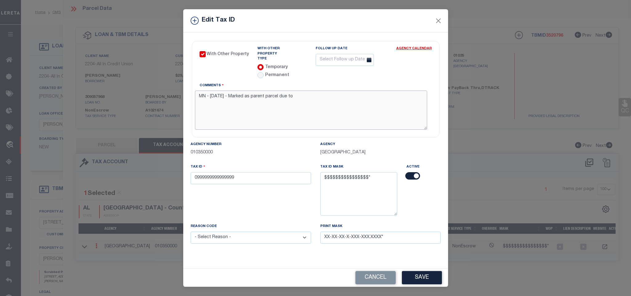
click at [323, 97] on textarea "MN - 10.10.2025 - Marked as parent parcel due to" at bounding box center [311, 110] width 232 height 39
click at [412, 91] on textarea "MN - 10.10.2025 - Marked as parent parcel due to client legal is for 2 ac and P…" at bounding box center [311, 110] width 232 height 39
type textarea "MN - 10.10.2025 - Marked as parent parcel due to client legal is for 2 ac and P…"
click at [230, 239] on select "- Select Reason - 099 - Other (Provide additional detail) ACT - Agency Changed …" at bounding box center [251, 238] width 120 height 12
click at [287, 142] on div "Agency Number 010350000" at bounding box center [251, 148] width 120 height 15
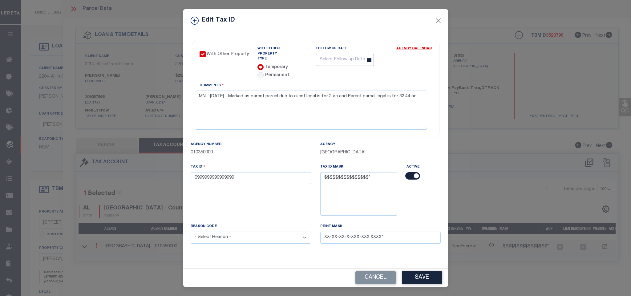
click at [359, 59] on input "text" at bounding box center [345, 60] width 58 height 12
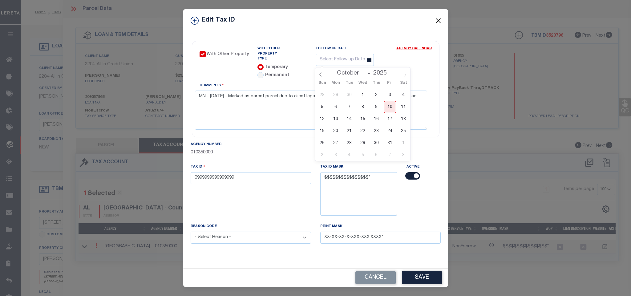
drag, startPoint x: 356, startPoint y: 72, endPoint x: 356, endPoint y: 76, distance: 3.7
click at [356, 72] on select "January February March April May June July August September October November De…" at bounding box center [353, 73] width 38 height 6
select select "11"
click at [334, 70] on select "January February March April May June July August September October November De…" at bounding box center [353, 73] width 38 height 6
click at [353, 105] on span "9" at bounding box center [349, 107] width 12 height 12
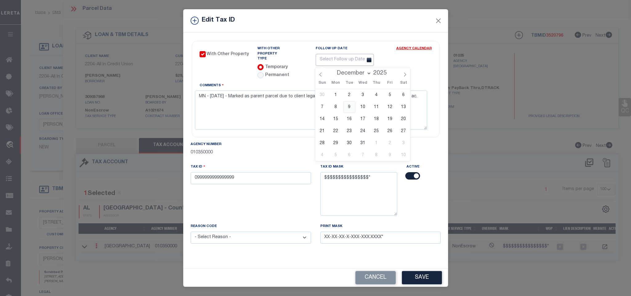
type input "[DATE]"
click at [346, 102] on textarea "MN - 10.10.2025 - Marked as parent parcel due to client legal is for 2 ac and P…" at bounding box center [311, 110] width 232 height 39
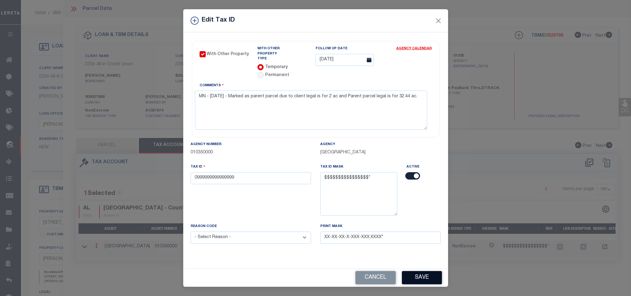
click at [411, 275] on button "Save" at bounding box center [422, 277] width 40 height 13
select select
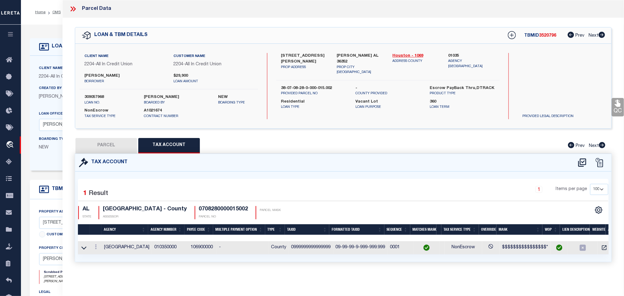
click at [109, 144] on button "PARCEL" at bounding box center [106, 145] width 62 height 15
select select "AS"
select select
checkbox input "false"
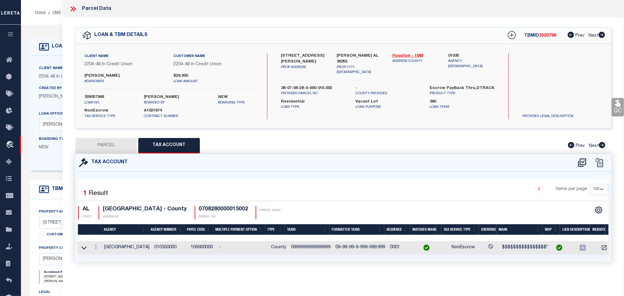
checkbox input "false"
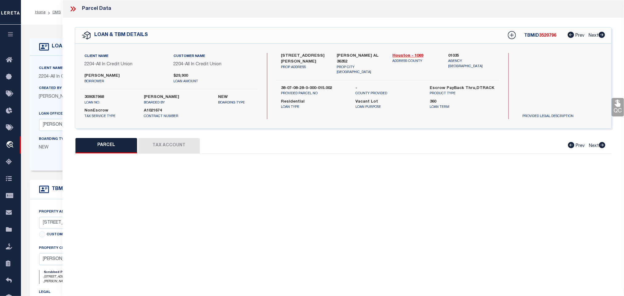
select select "IP"
type input "DEAN JEANETTE SMITH (LIFE EST)"
select select "AGW"
select select "LEG"
type input "0 JUDGE LOGUE RD"
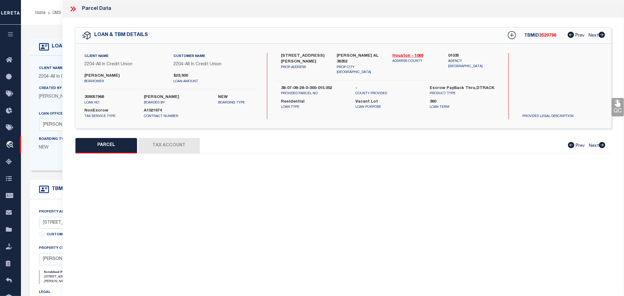
type input "NEWTON AL 36352"
type textarea "LOC IN E1 2 OF NW1 4 OF SE1 4 OF S28 T3N R24E BEG @ INT OF W LN OF SEC & SE R W…"
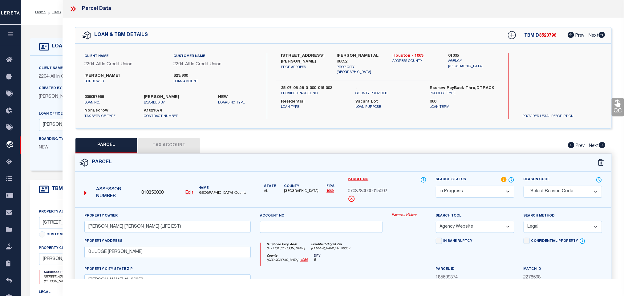
click at [481, 189] on select "Automated Search Bad Parcel Complete Duplicate Parcel High Dollar Reporting In …" at bounding box center [475, 192] width 79 height 12
select select "PC"
click at [436, 186] on select "Automated Search Bad Parcel Complete Duplicate Parcel High Dollar Reporting In …" at bounding box center [475, 192] width 79 height 12
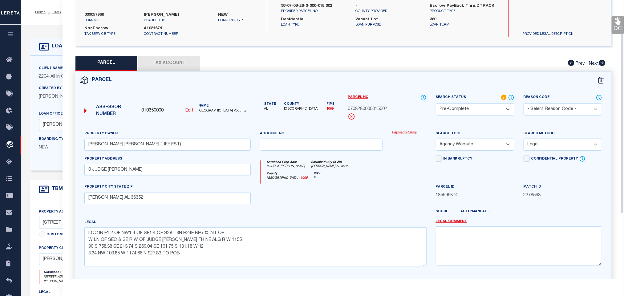
scroll to position [134, 0]
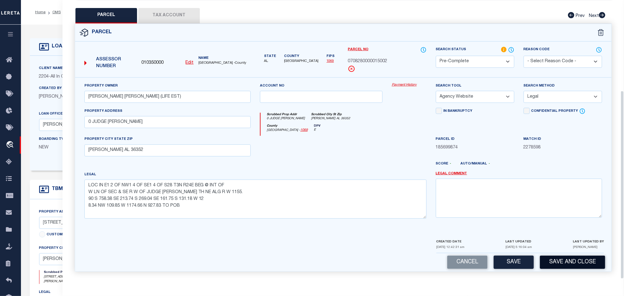
click at [547, 258] on button "Save and Close" at bounding box center [572, 262] width 65 height 13
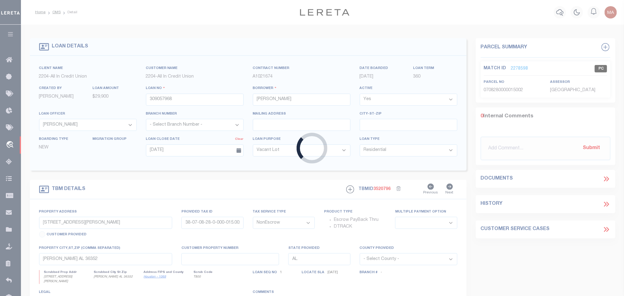
select select
select select "44319"
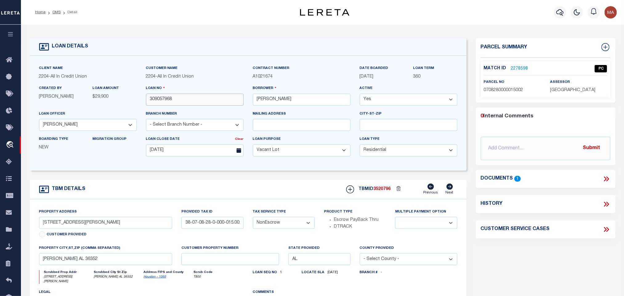
click at [161, 99] on input "309057968" at bounding box center [195, 100] width 98 height 12
click at [382, 191] on span "3520796" at bounding box center [382, 189] width 17 height 4
copy span "3520796"
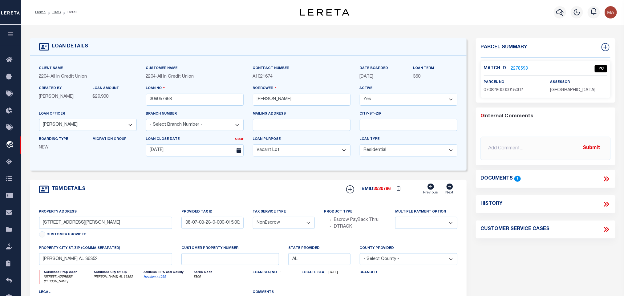
click at [574, 95] on div "Match ID 2278598 PC parcel no 0708280000015002" at bounding box center [546, 79] width 130 height 36
copy div "[GEOGRAPHIC_DATA]"
click at [508, 95] on div "Match ID 2278598 PC parcel no 0708280000015002" at bounding box center [546, 79] width 130 height 36
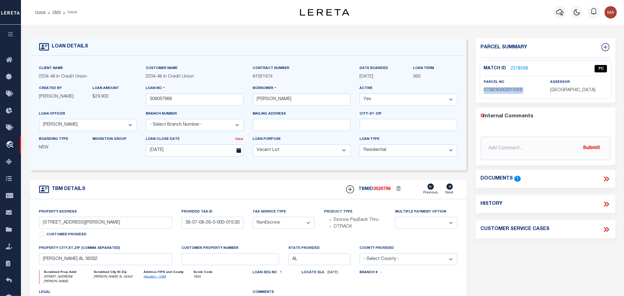
click at [508, 94] on div "Match ID 2278598 PC parcel no 0708280000015002" at bounding box center [546, 79] width 130 height 36
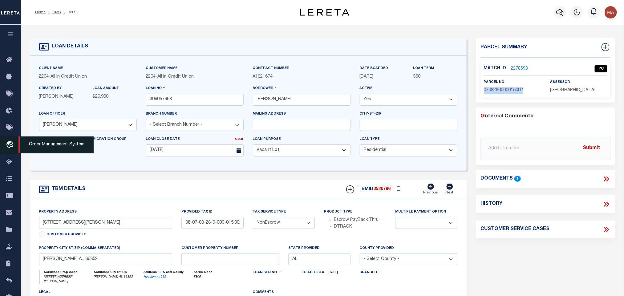
copy span "0708280000015002"
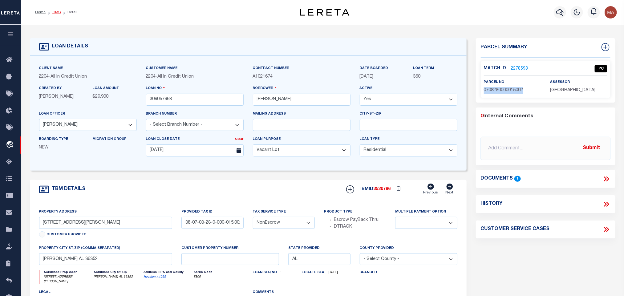
click at [56, 13] on link "OMS" at bounding box center [56, 12] width 8 height 4
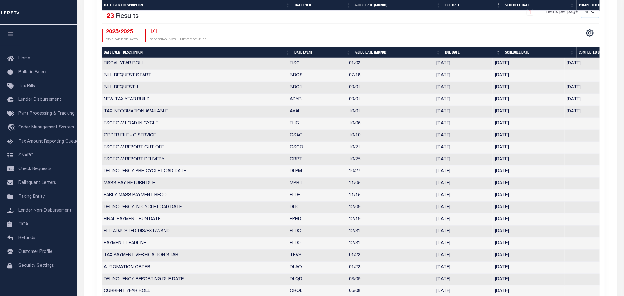
scroll to position [416, 0]
